Goal: Transaction & Acquisition: Purchase product/service

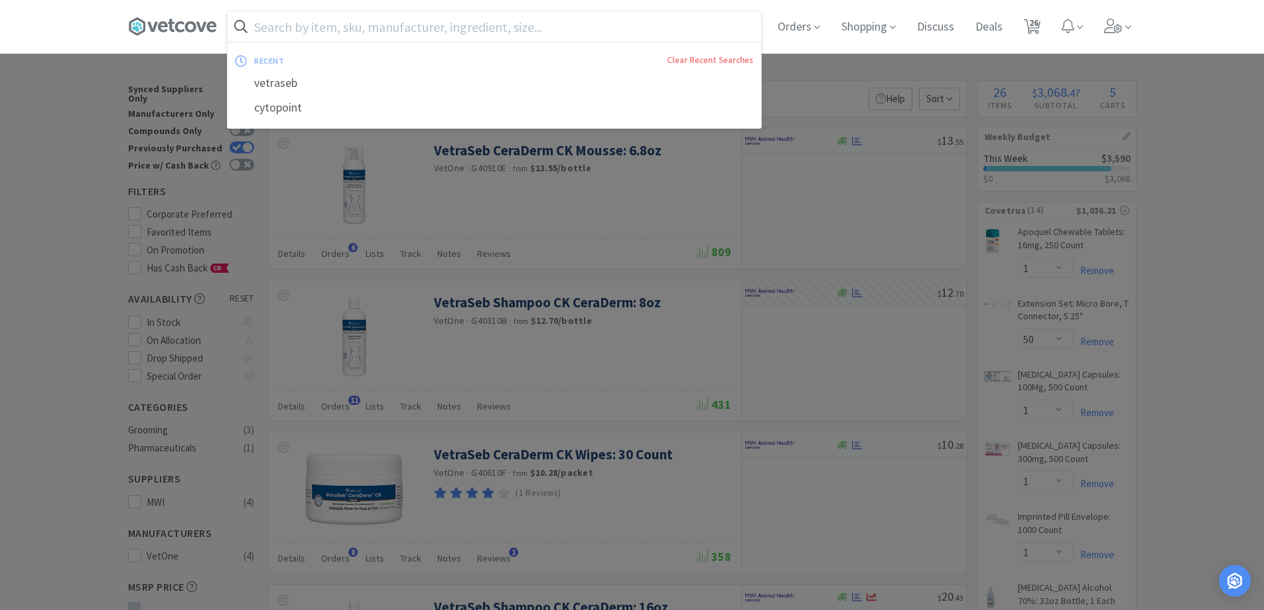
select select "1"
select select "50"
select select "1"
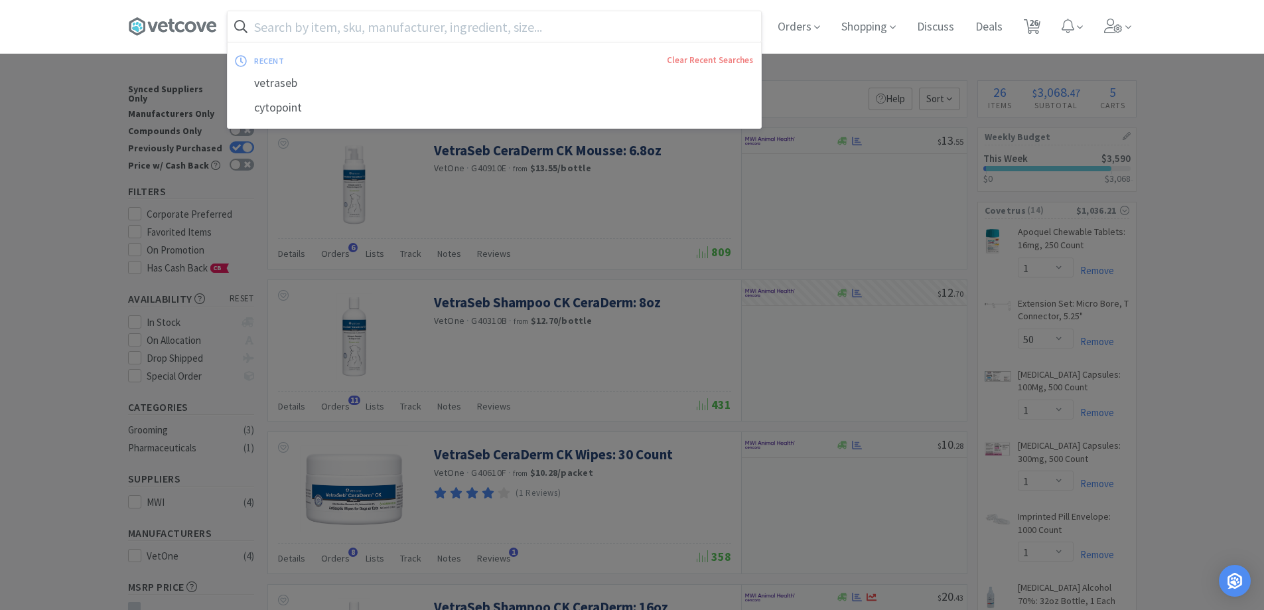
select select "4"
select select "2"
select select "4"
select select "1"
select select "2"
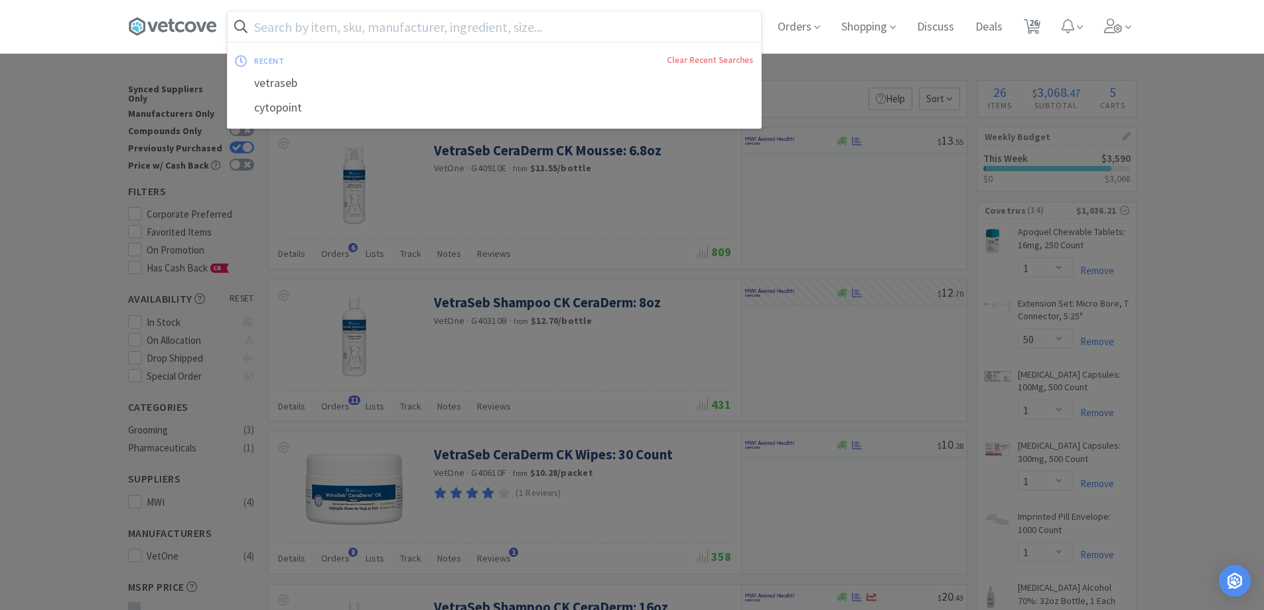
select select "3"
select select "1"
select select "3"
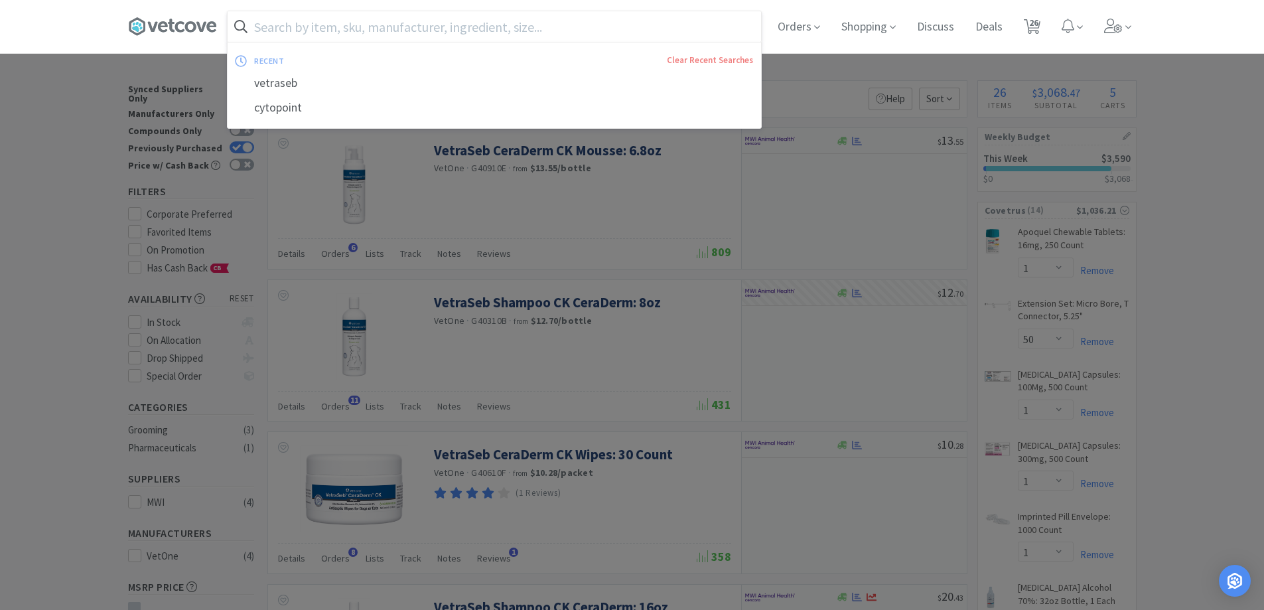
select select "4"
select select "1"
select select "6"
select select "3"
select select "6"
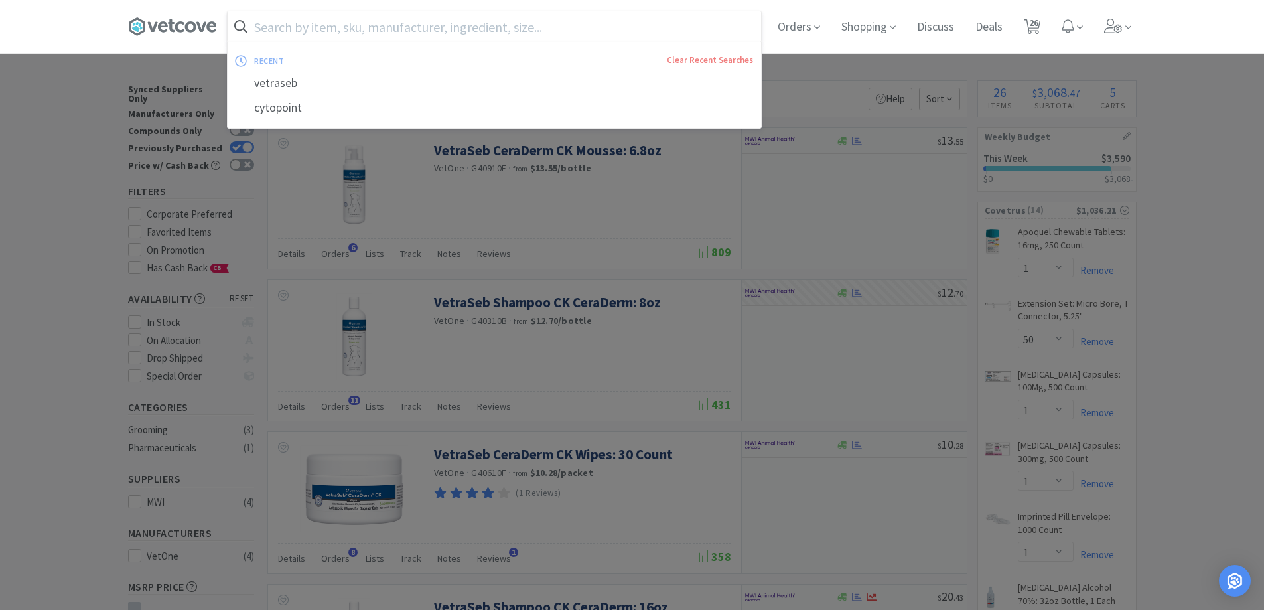
select select "1"
select select "10"
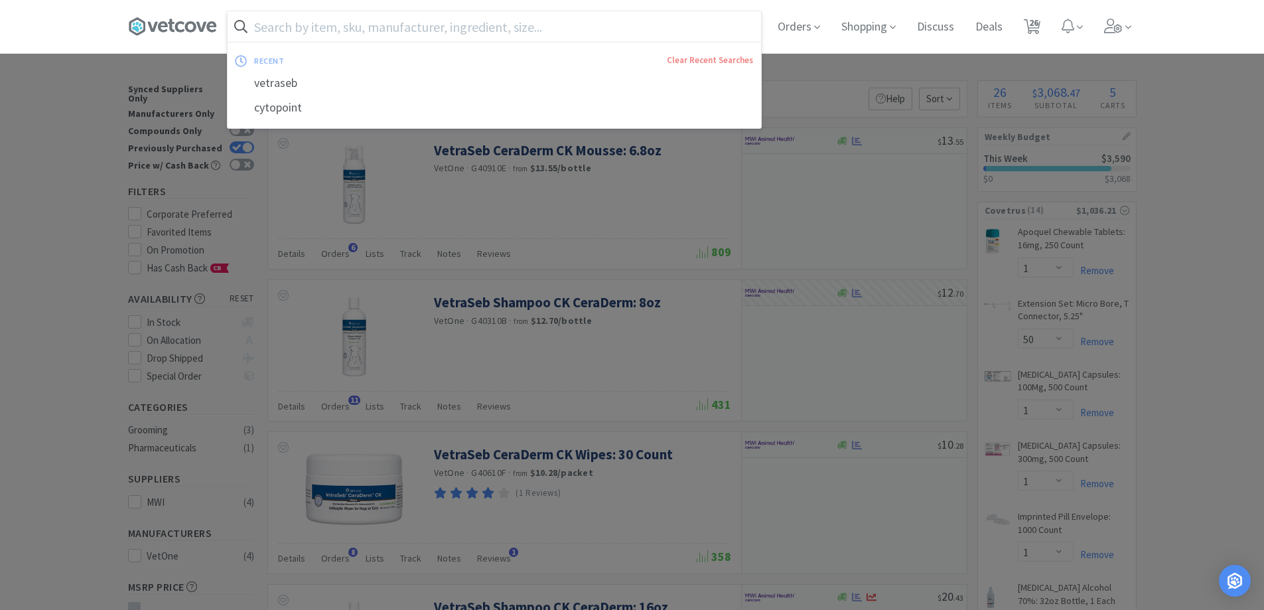
select select "10"
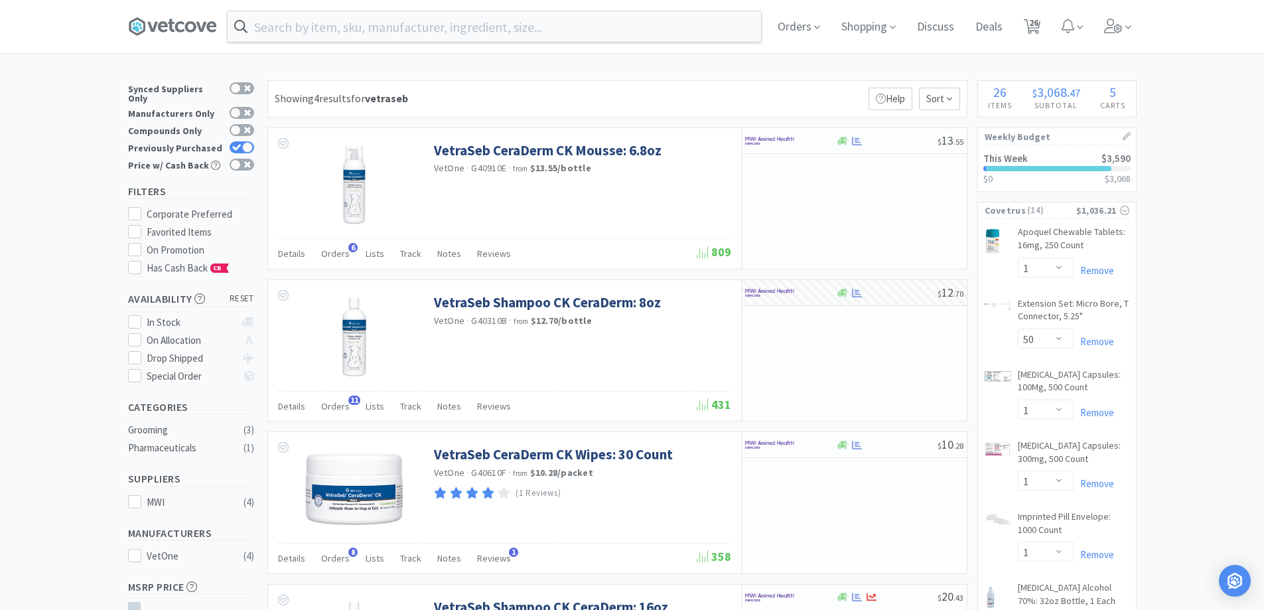
click at [583, 393] on div at bounding box center [632, 305] width 1264 height 610
click at [1094, 556] on link "Remove" at bounding box center [1093, 554] width 40 height 13
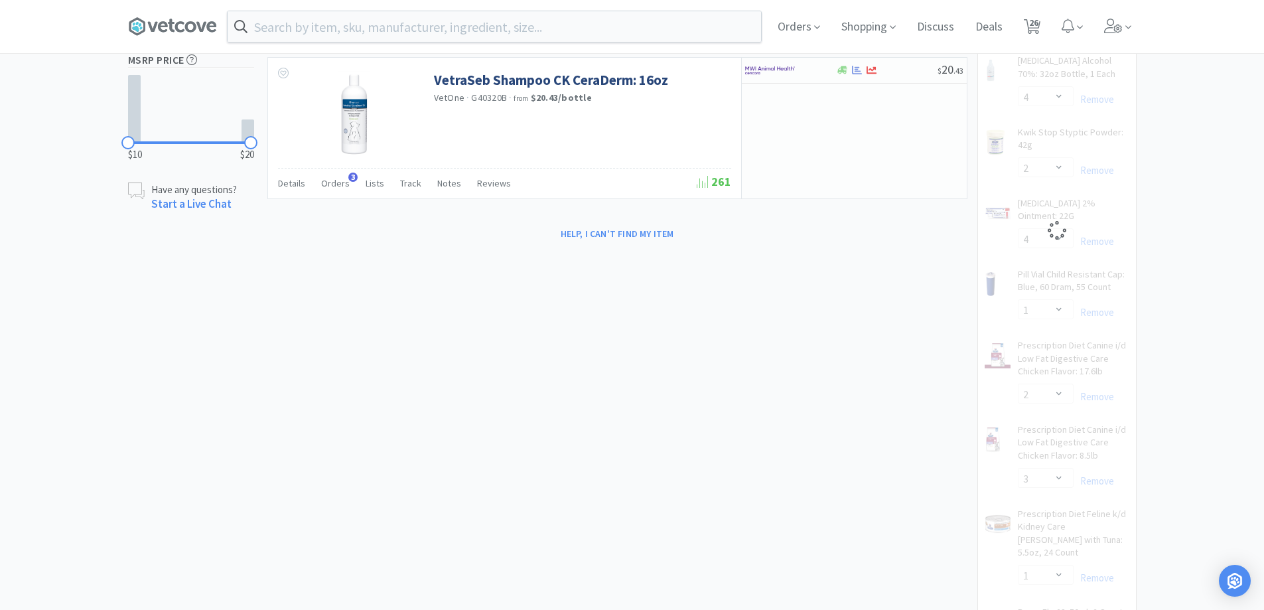
scroll to position [531, 0]
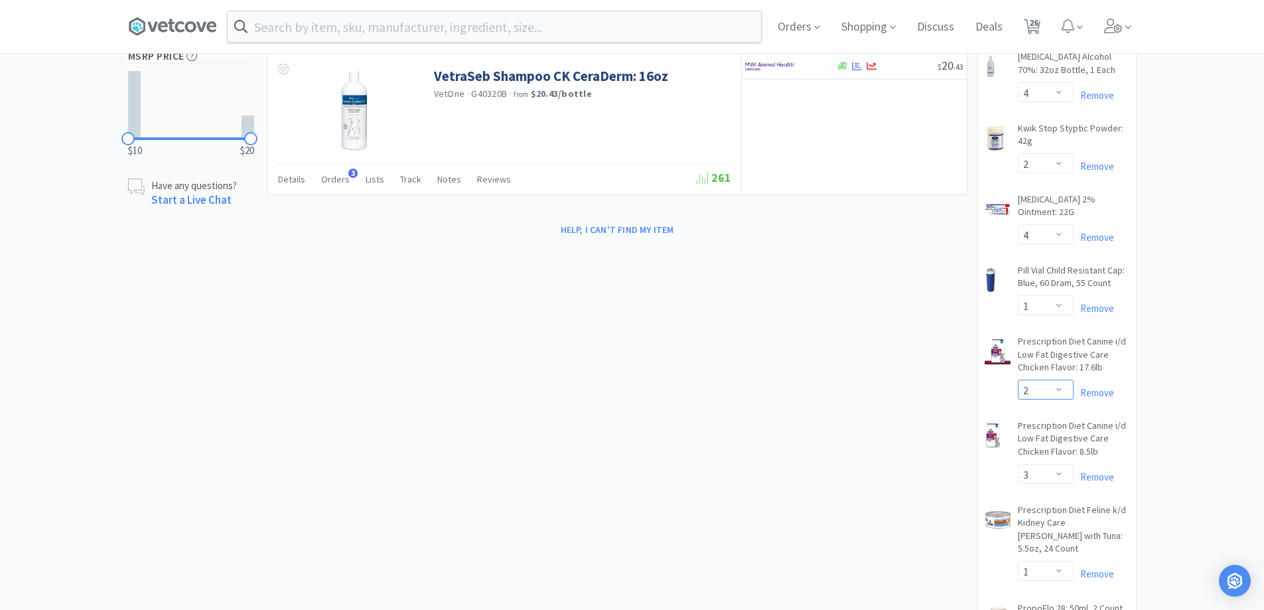
click at [1059, 381] on select "Enter Quantity 1 2 3 4 5 6 7 8 9 10 11 12 13 14 15 16 17 18 19 20 Enter Quantity" at bounding box center [1046, 389] width 56 height 20
click at [1018, 379] on select "Enter Quantity 1 2 3 4 5 6 7 8 9 10 11 12 13 14 15 16 17 18 19 20 Enter Quantity" at bounding box center [1046, 389] width 56 height 20
select select "2"
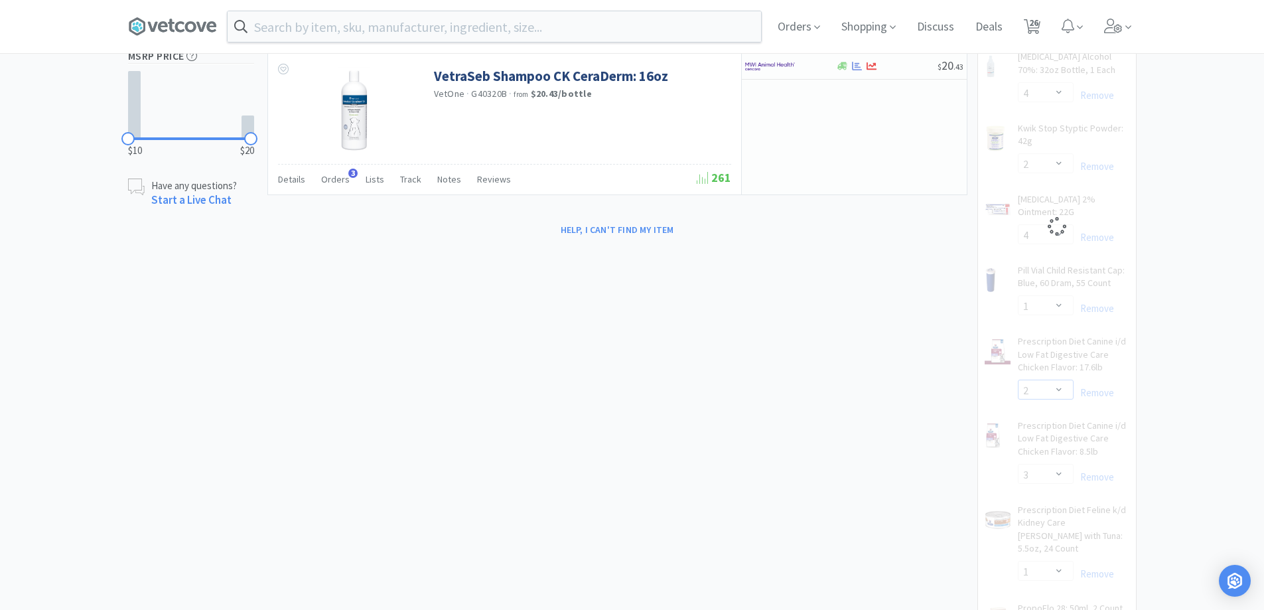
select select "4"
select select "2"
select select "4"
select select "1"
select select "3"
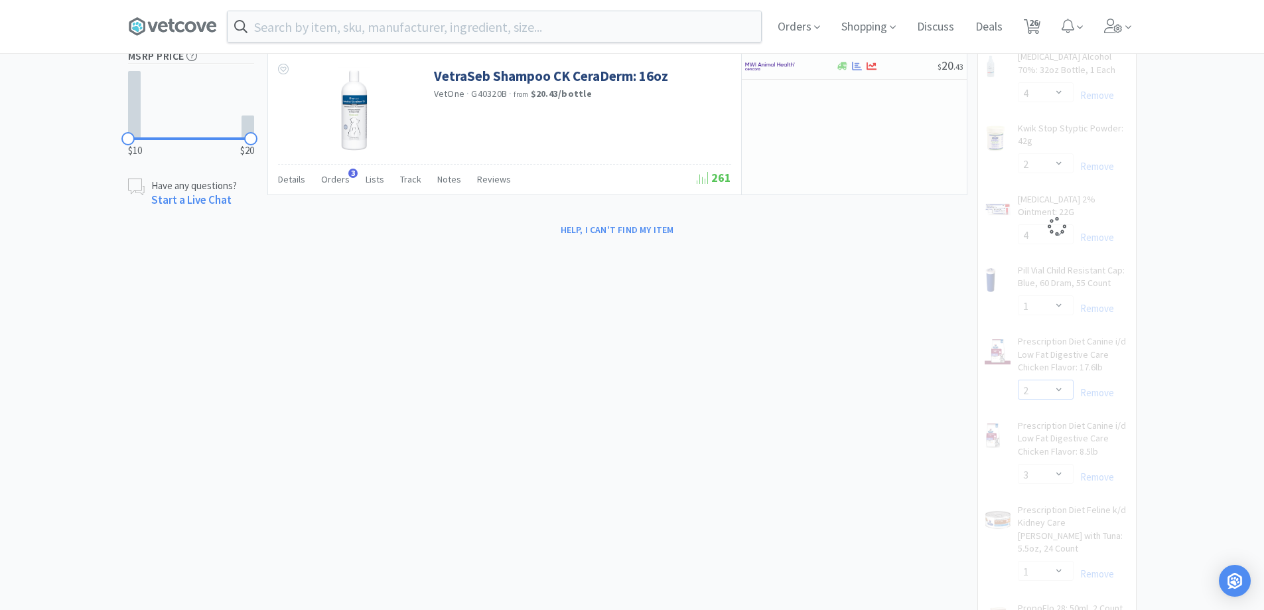
select select "1"
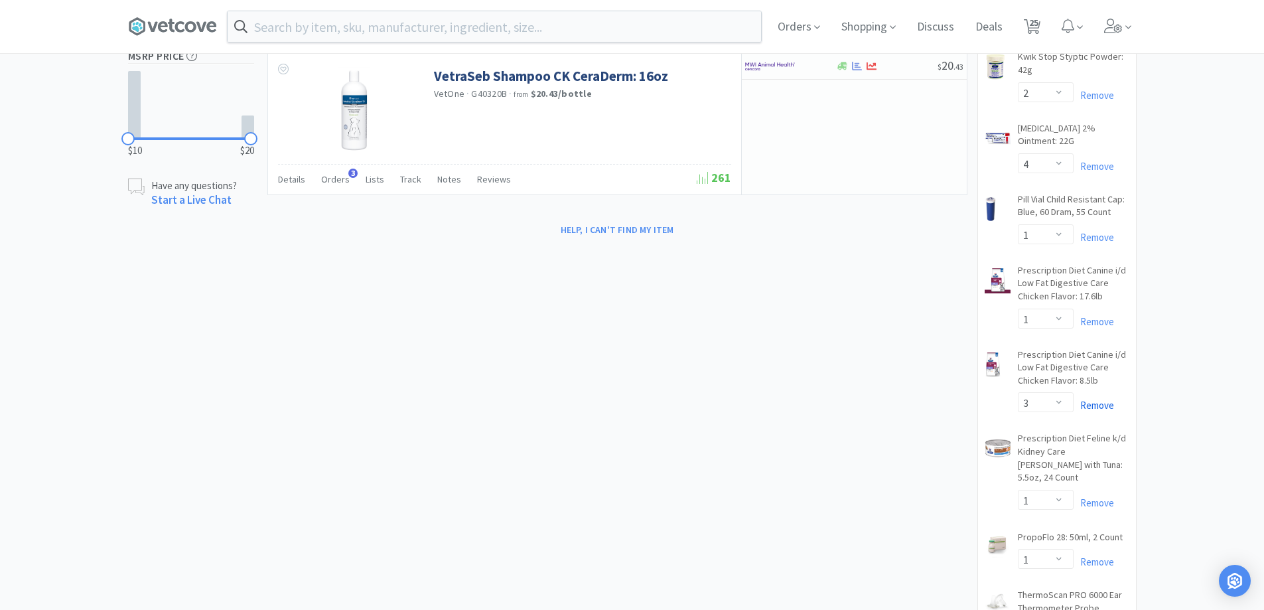
click at [1102, 399] on link "Remove" at bounding box center [1093, 405] width 40 height 13
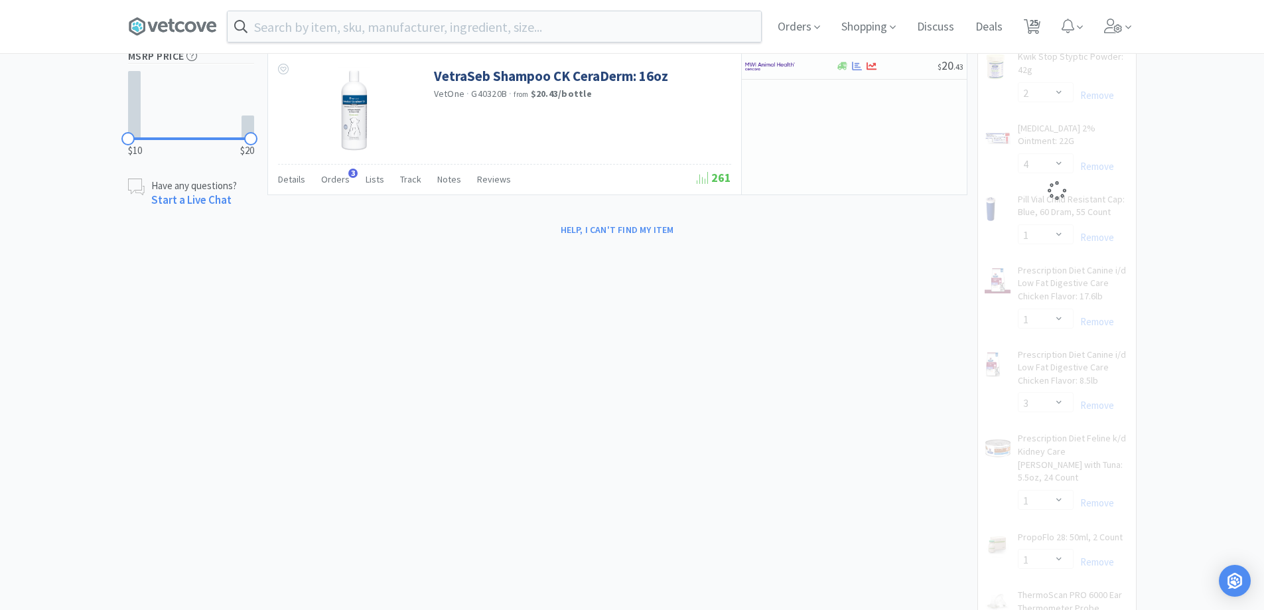
select select "1"
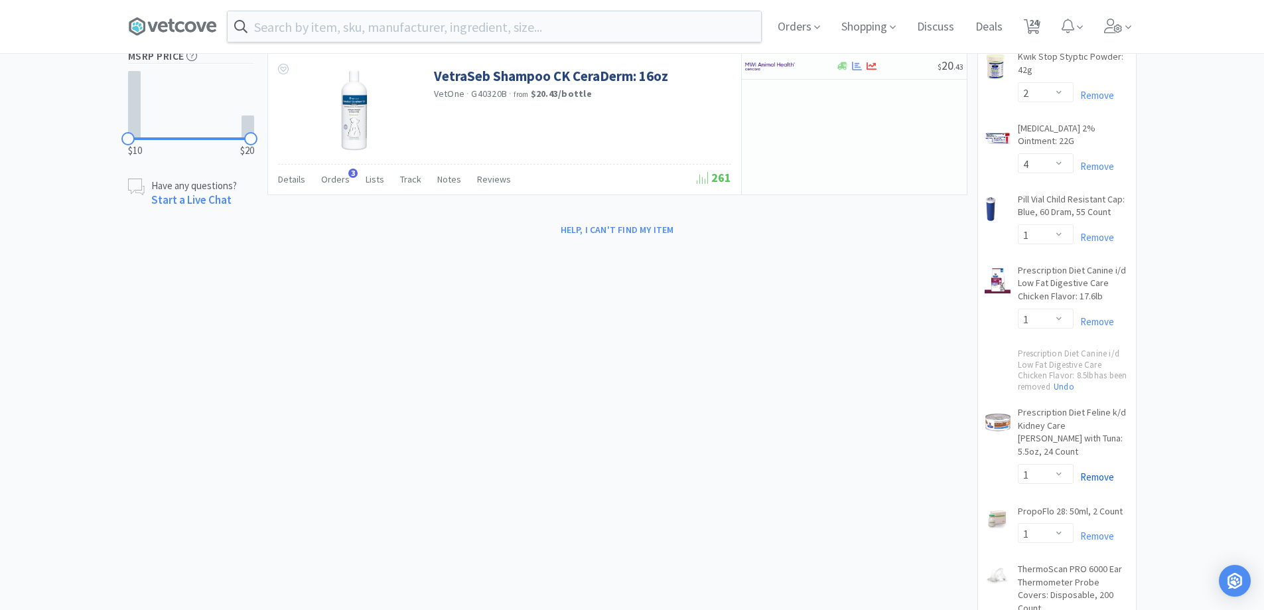
click at [1093, 470] on link "Remove" at bounding box center [1093, 476] width 40 height 13
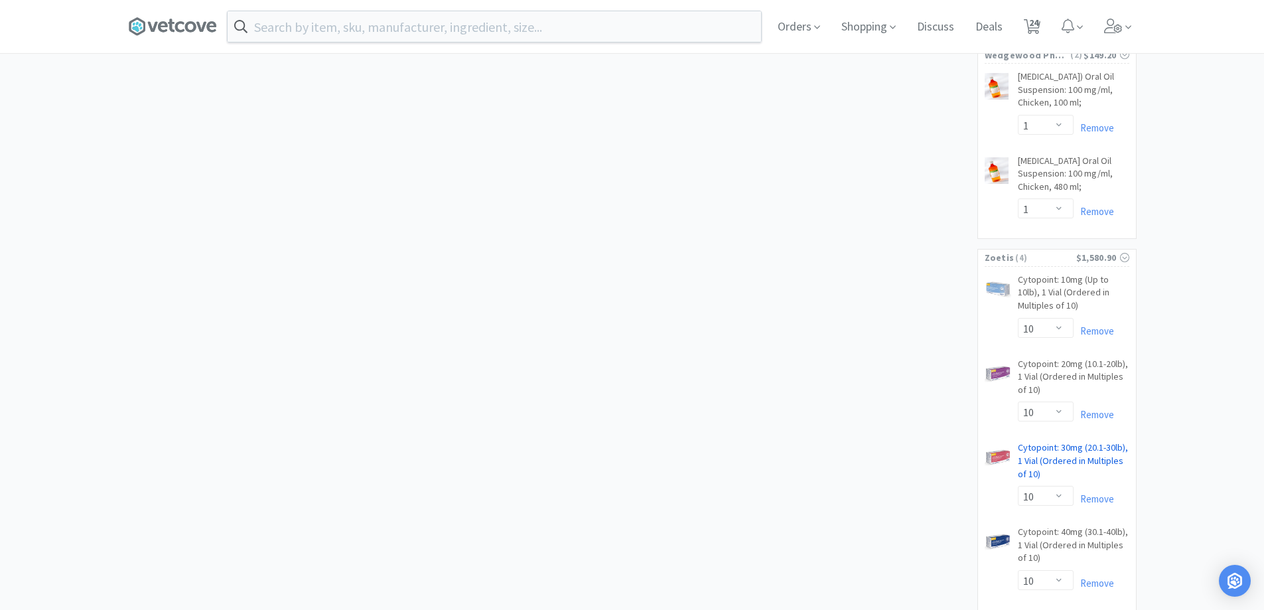
scroll to position [1736, 0]
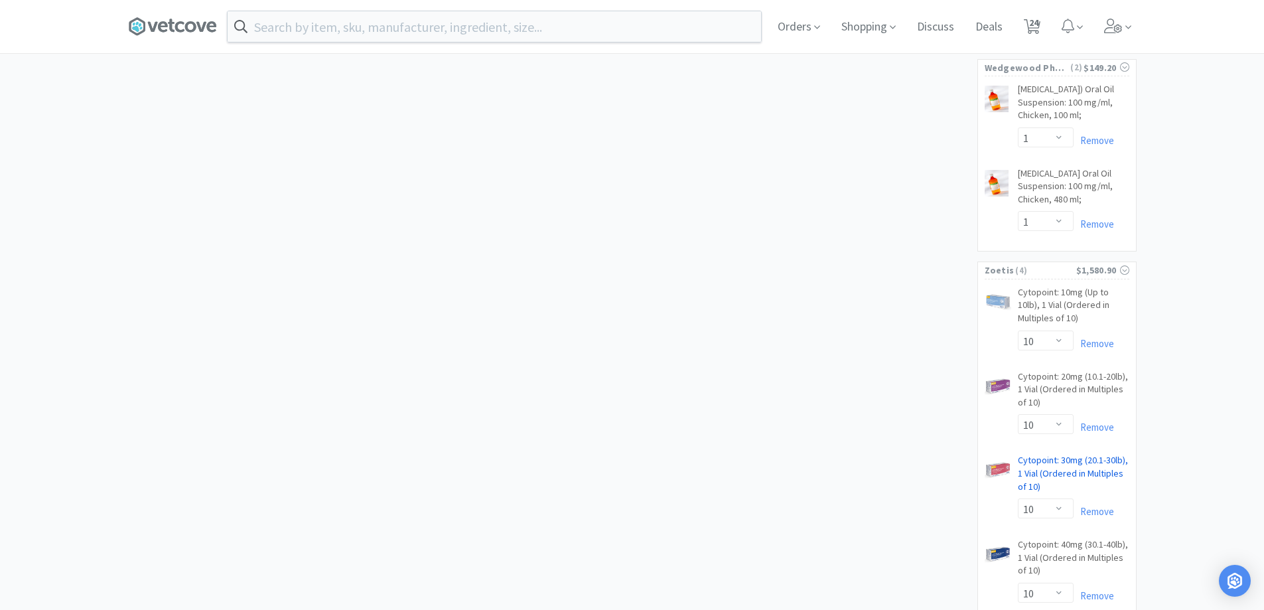
select select "1"
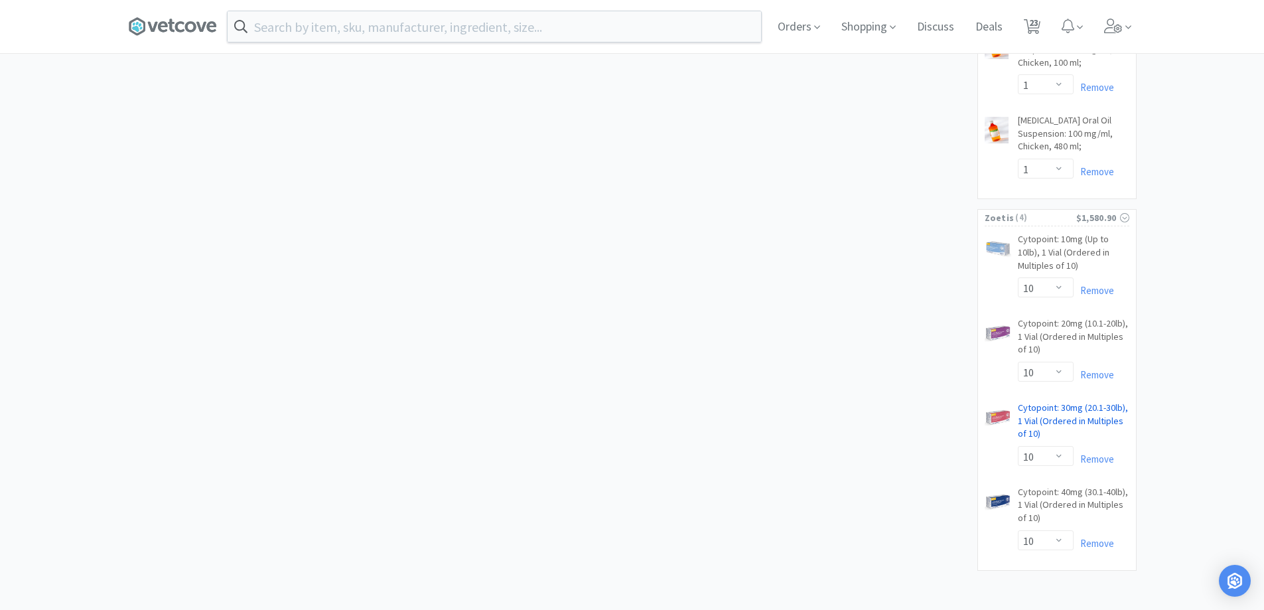
scroll to position [1710, 0]
